Goal: Communication & Community: Answer question/provide support

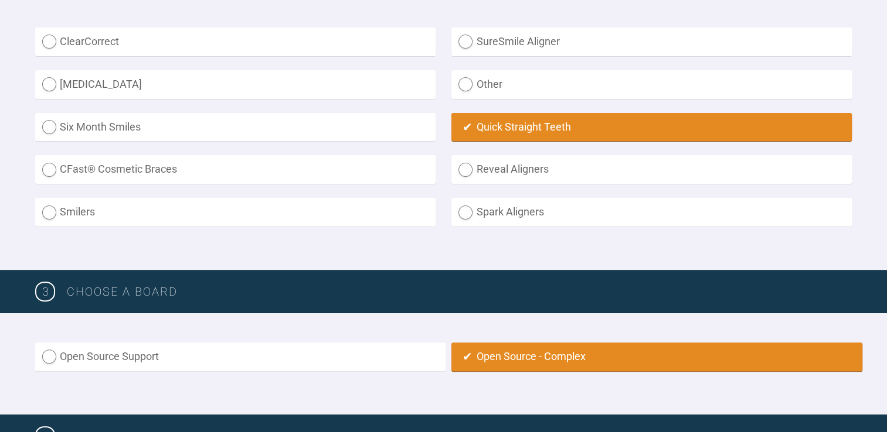
scroll to position [334, 0]
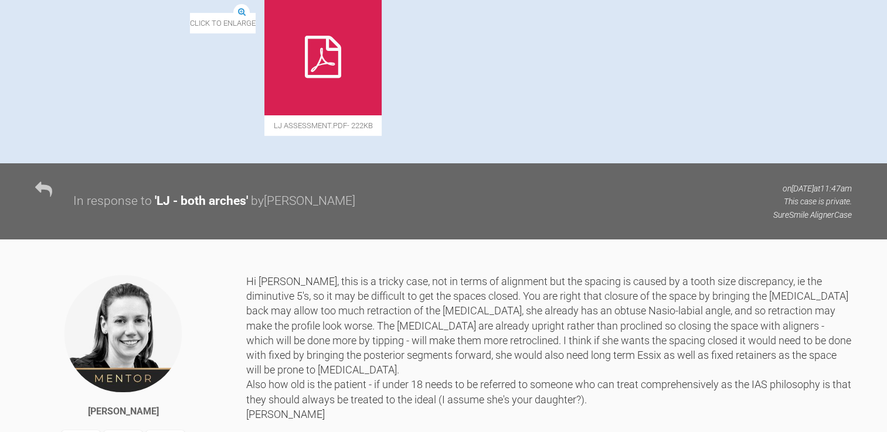
scroll to position [488, 0]
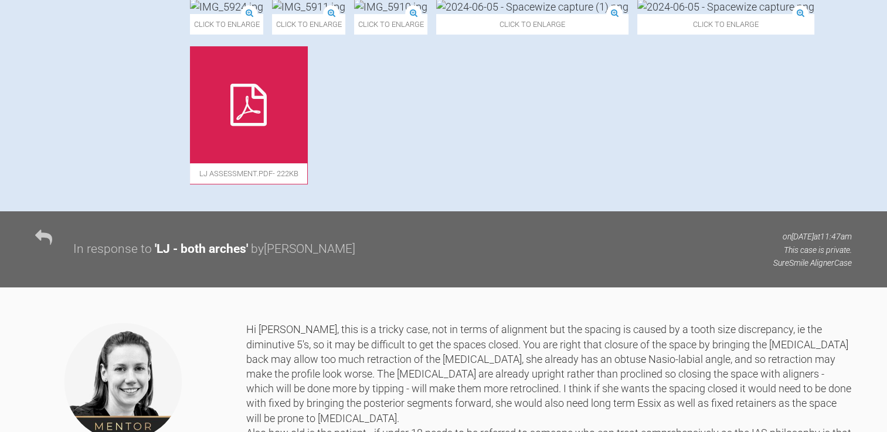
click at [436, 14] on img at bounding box center [532, 6] width 192 height 15
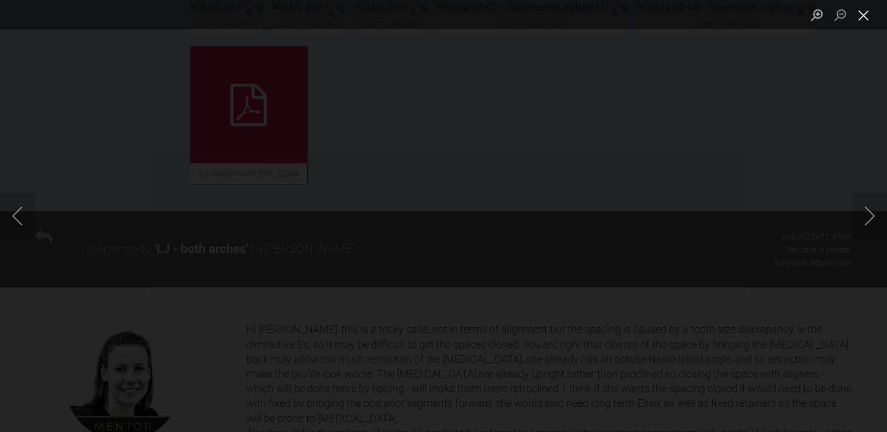
click at [858, 10] on button "Close lightbox" at bounding box center [863, 15] width 23 height 21
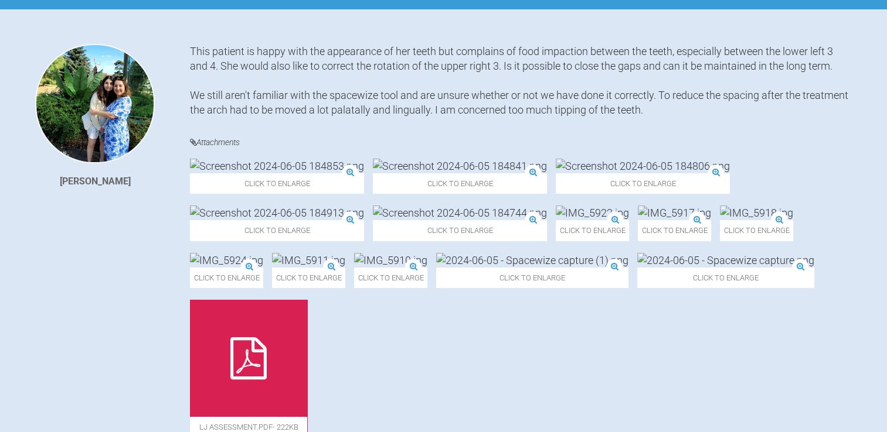
scroll to position [0, 0]
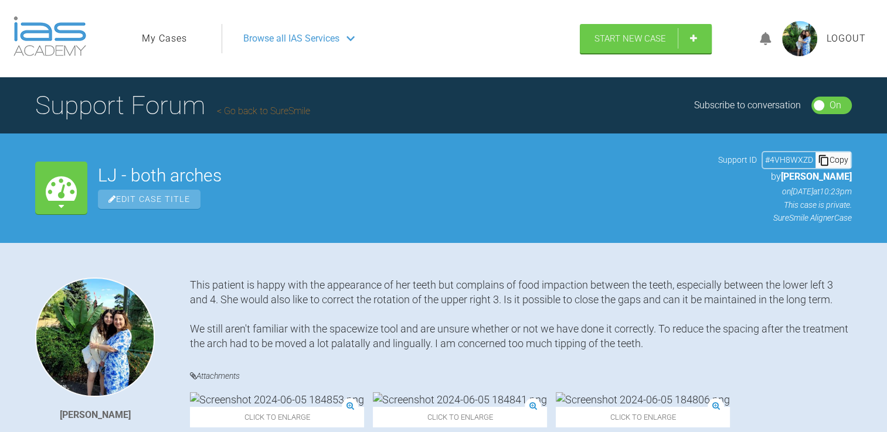
click at [74, 367] on img at bounding box center [95, 338] width 120 height 120
click at [59, 46] on img at bounding box center [49, 36] width 73 height 40
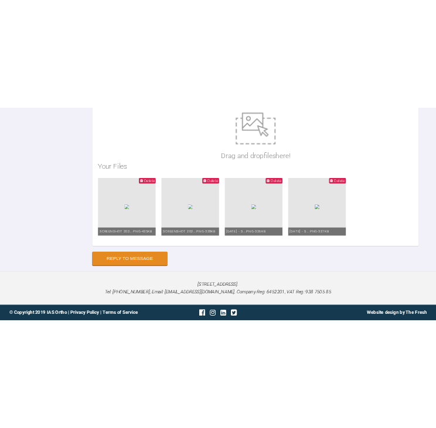
scroll to position [1589, 0]
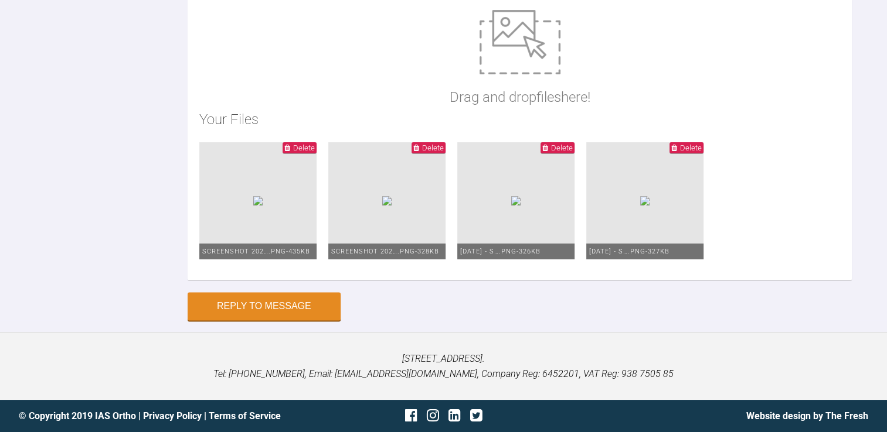
click at [449, 108] on div "Drag and drop files here!" at bounding box center [519, 59] width 141 height 98
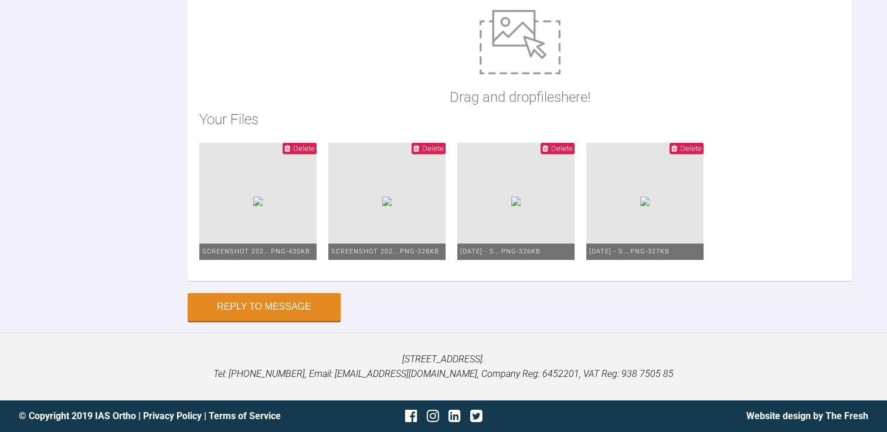
click at [515, 74] on img at bounding box center [519, 42] width 81 height 64
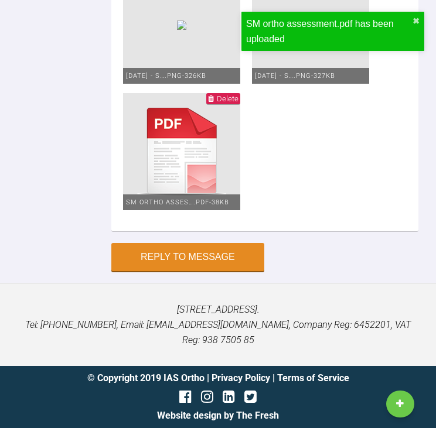
scroll to position [3521, 0]
click at [164, 273] on button "Reply to Message" at bounding box center [187, 258] width 153 height 28
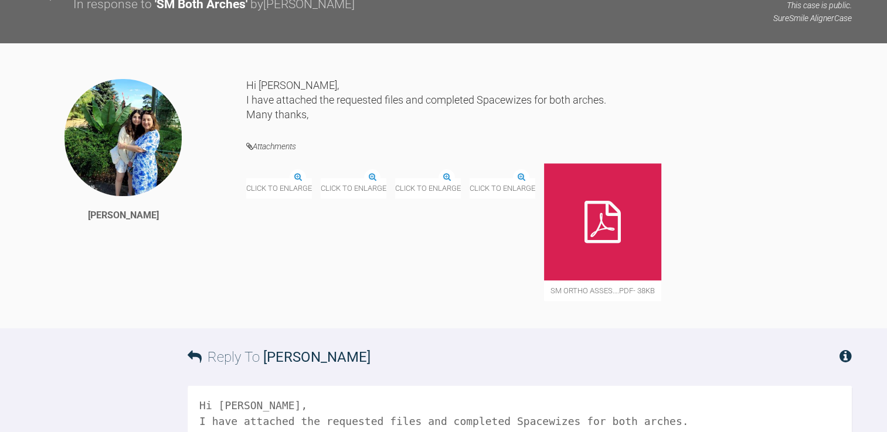
scroll to position [1310, 0]
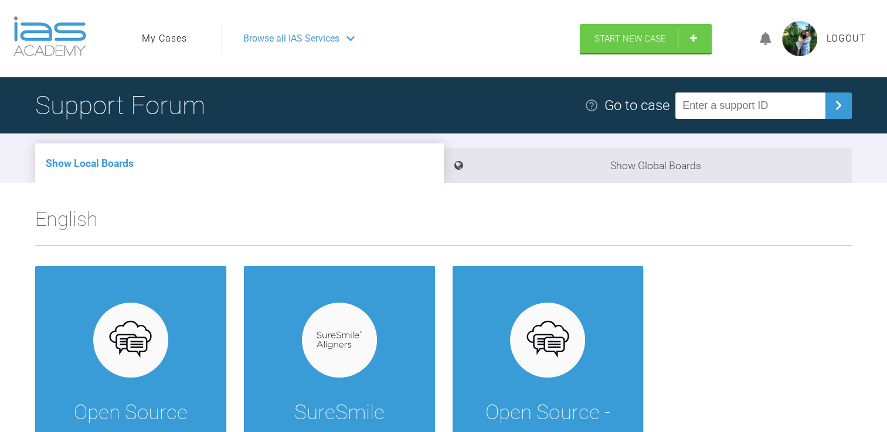
click at [164, 43] on link "My Cases" at bounding box center [164, 38] width 45 height 15
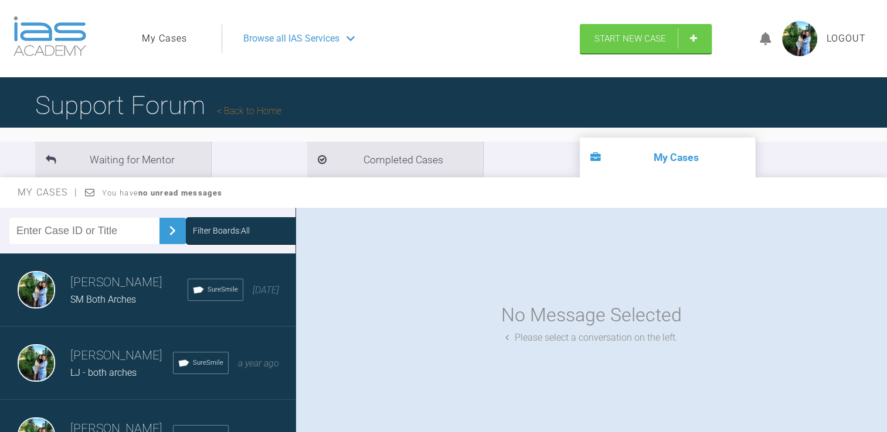
click at [341, 46] on div "Browse all IAS Services" at bounding box center [396, 38] width 326 height 29
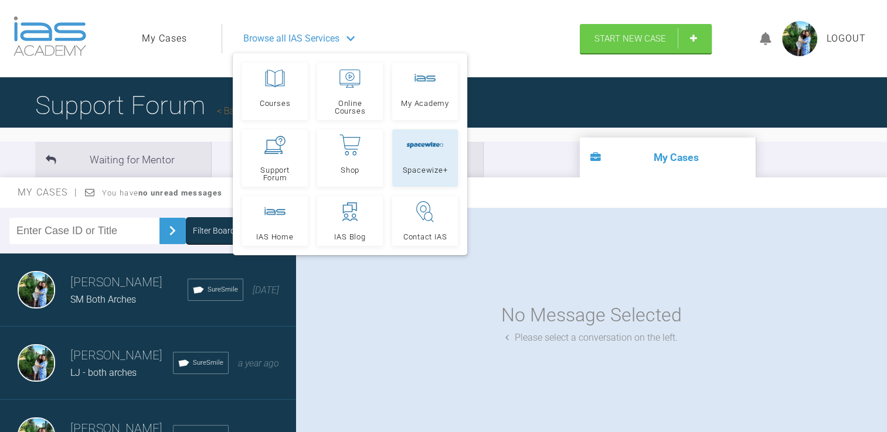
click at [418, 156] on link "Spacewize+" at bounding box center [425, 158] width 66 height 57
